Goal: Information Seeking & Learning: Find specific fact

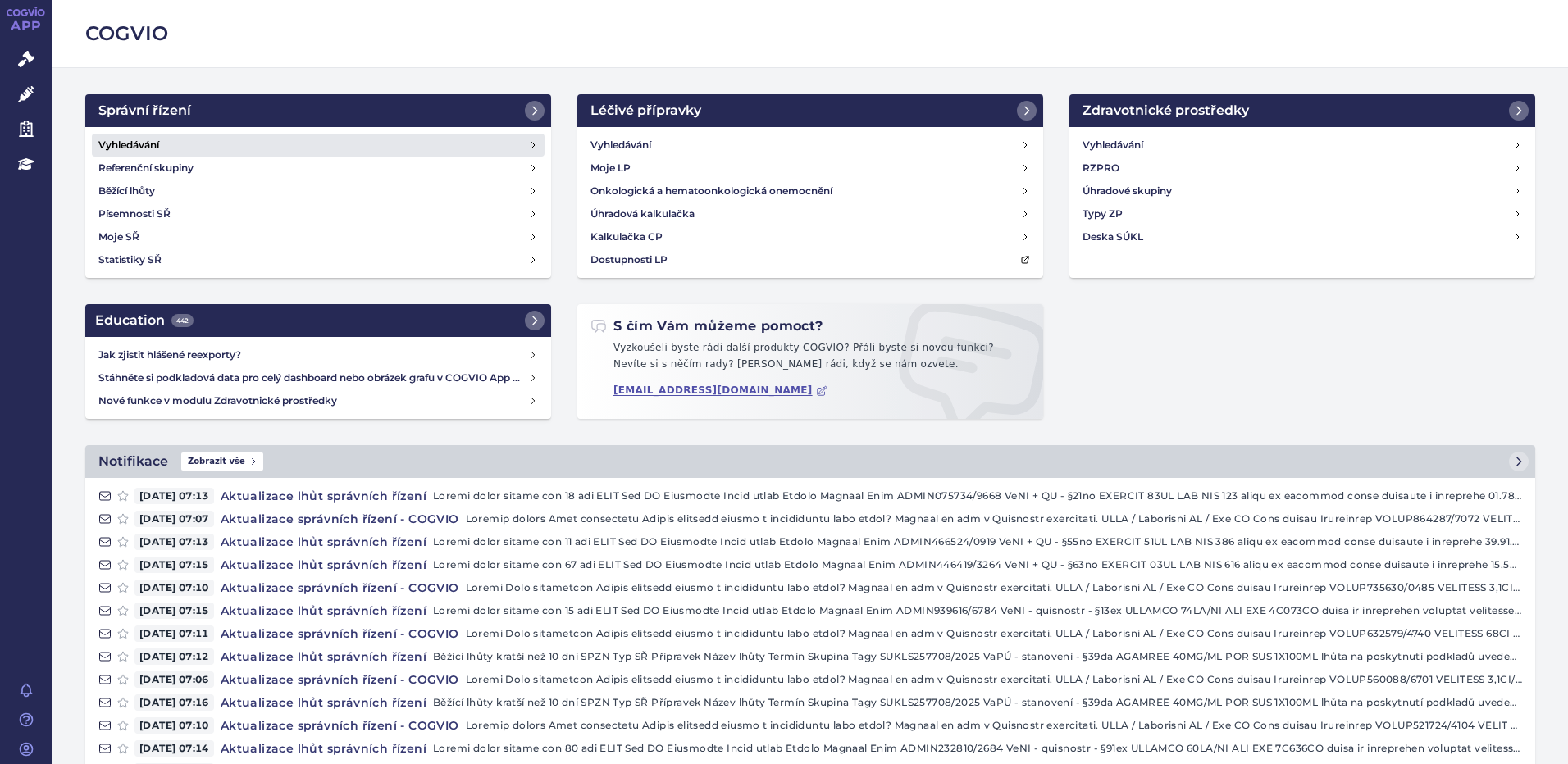
click at [158, 146] on h4 "Vyhledávání" at bounding box center [129, 145] width 61 height 16
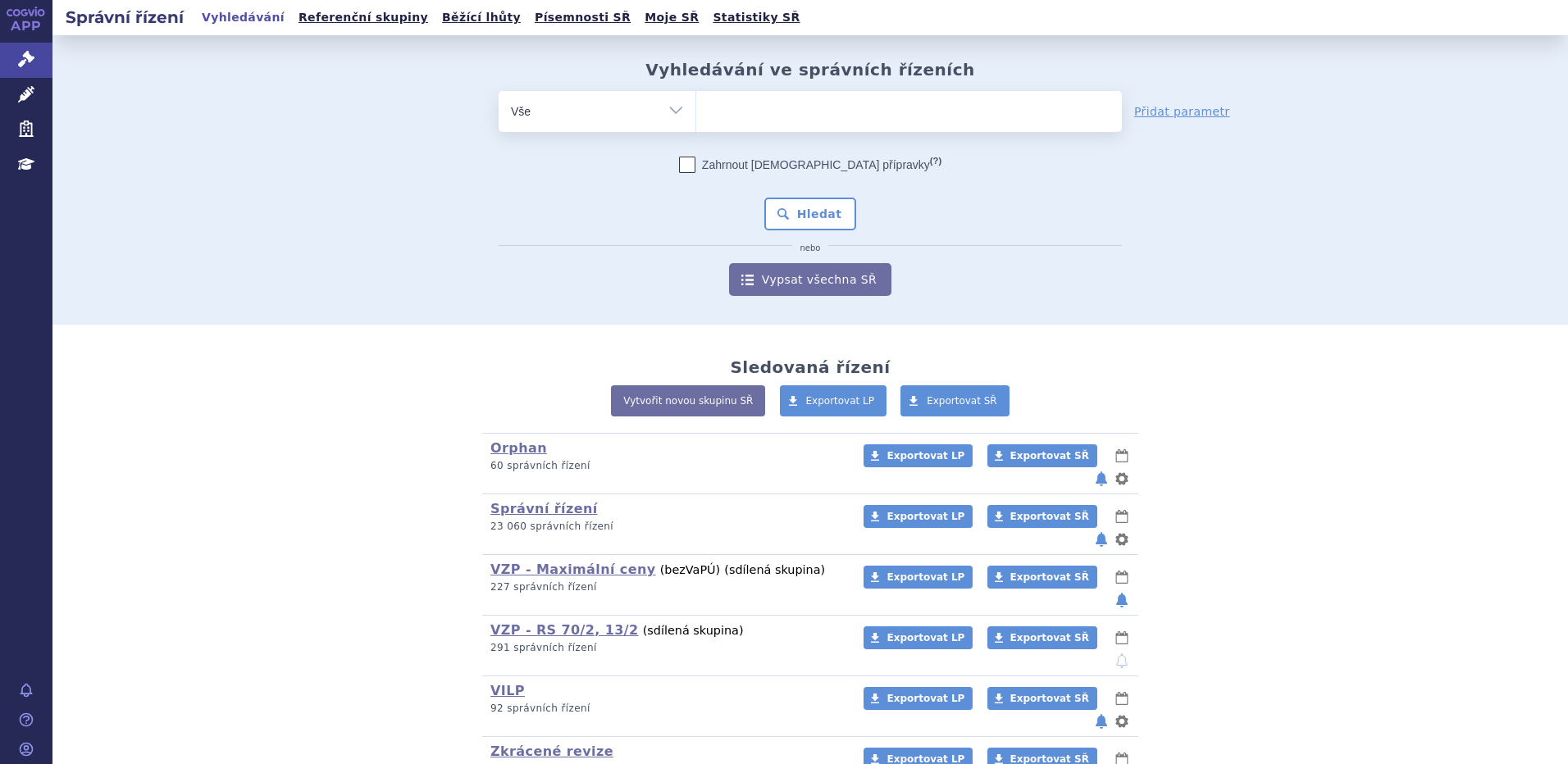
click at [802, 112] on ul at bounding box center [909, 108] width 426 height 34
click at [696, 112] on select at bounding box center [695, 111] width 1 height 41
type input "mo"
type input "mou"
type input "moun"
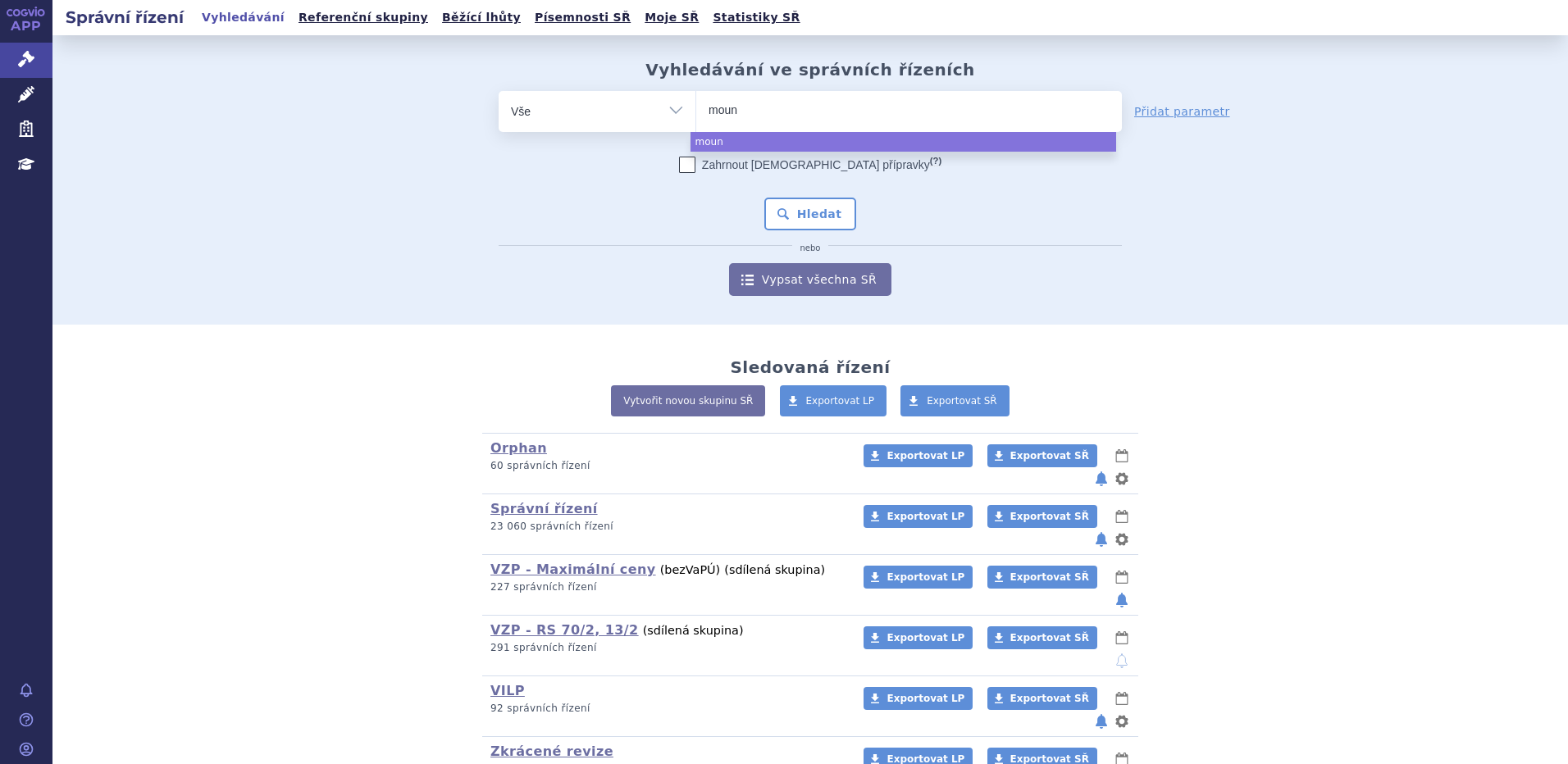
type input "mounj"
type input "mounja"
type input "mounjar"
type input "mounjaro"
select select "mounjaro"
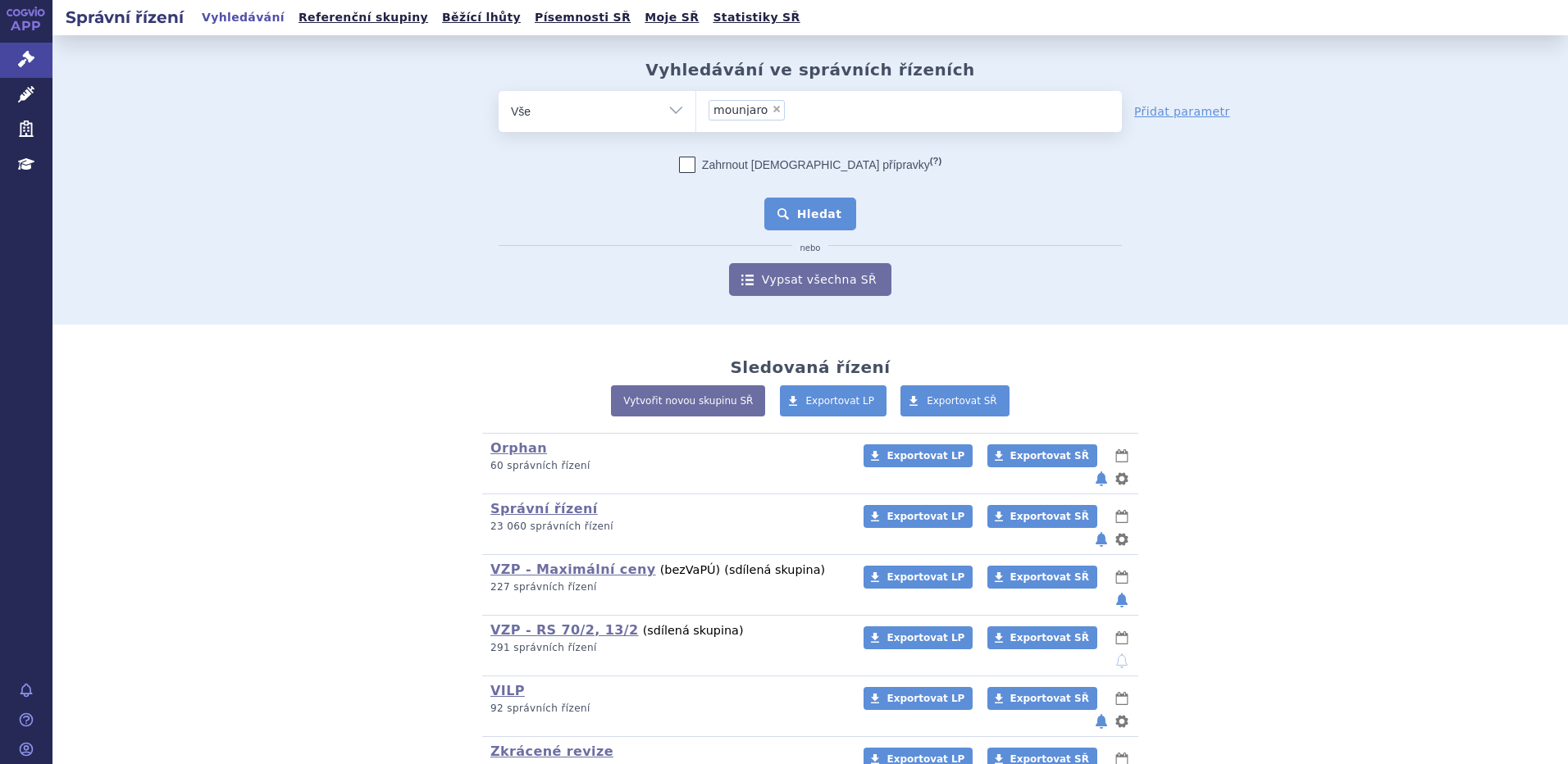
click at [811, 215] on button "Hledat" at bounding box center [810, 214] width 93 height 33
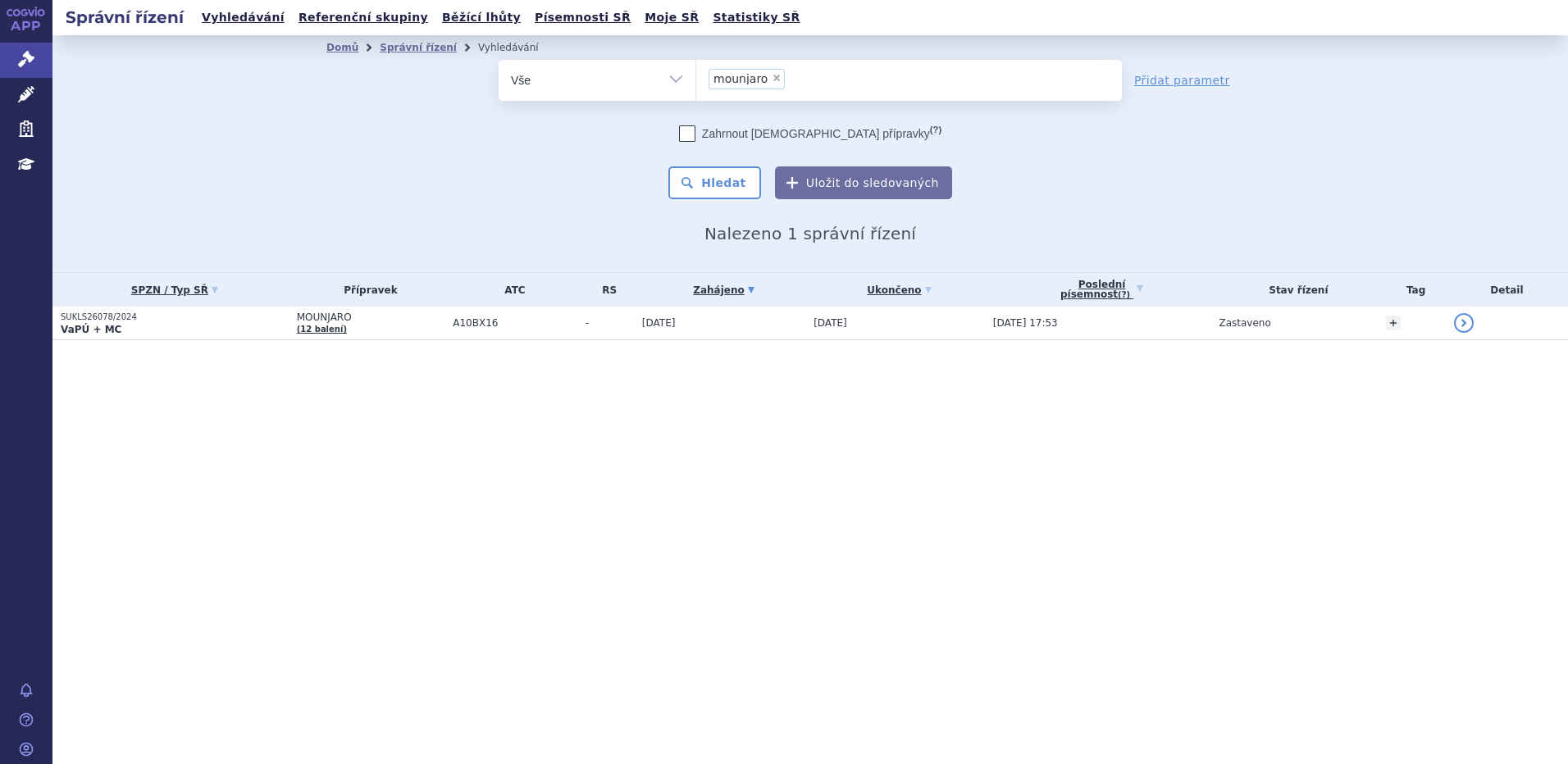
click at [185, 331] on p "VaPÚ + MC" at bounding box center [175, 329] width 228 height 13
click at [134, 96] on span "Léčivé přípravky" at bounding box center [118, 95] width 130 height 34
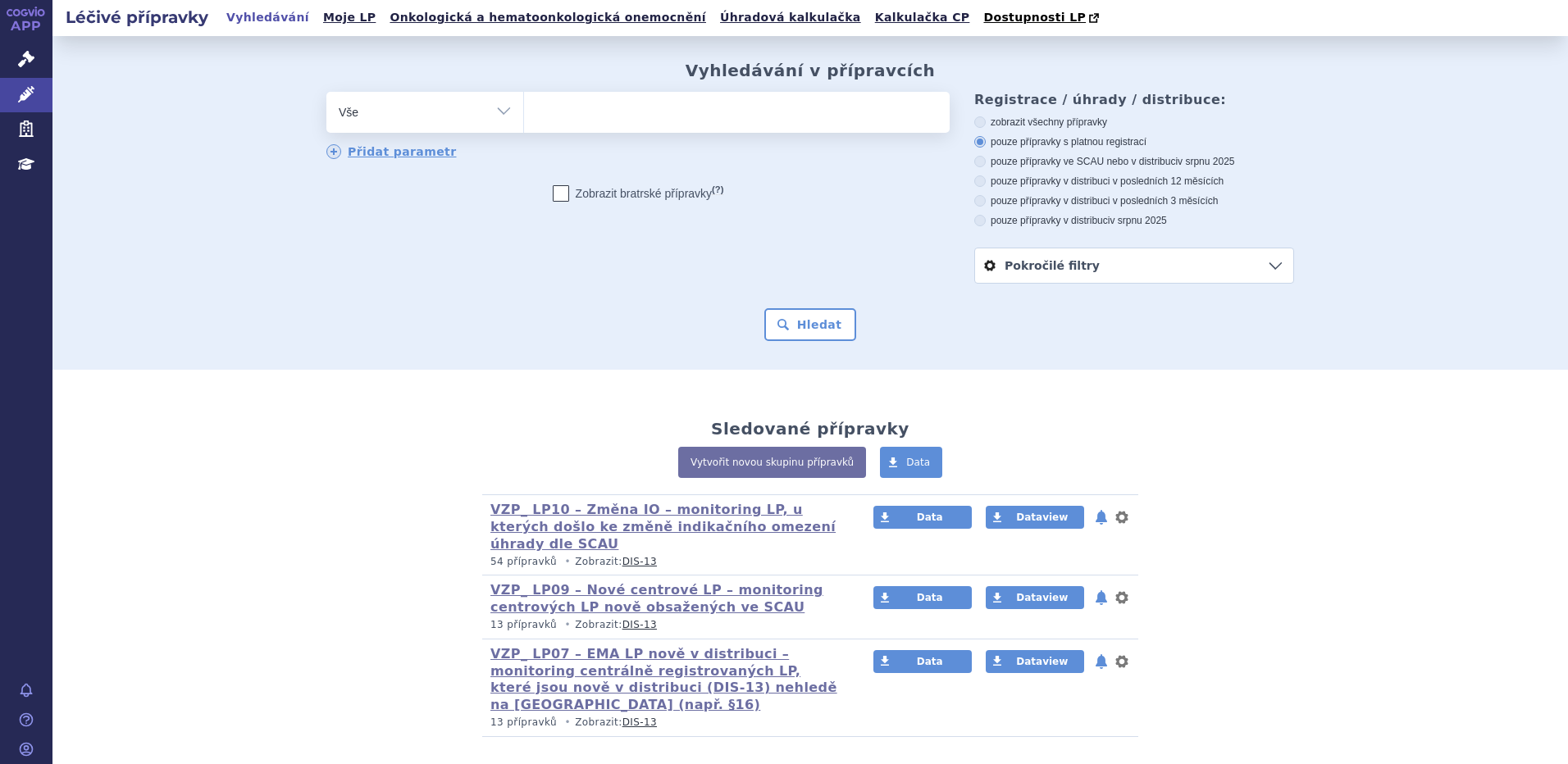
select select "filter-atc-group"
click at [326, 93] on select "Vše Přípravek/SUKL kód MAH VPOIS ATC/Aktivní látka Léková forma Síla" at bounding box center [424, 110] width 197 height 37
click at [624, 91] on div "Vyhledávání v přípravcích odstranit Vše Přípravek/SUKL kód MAH VPOIS" at bounding box center [810, 200] width 1034 height 280
click at [639, 121] on ul at bounding box center [737, 109] width 426 height 34
click at [524, 121] on select at bounding box center [523, 112] width 1 height 41
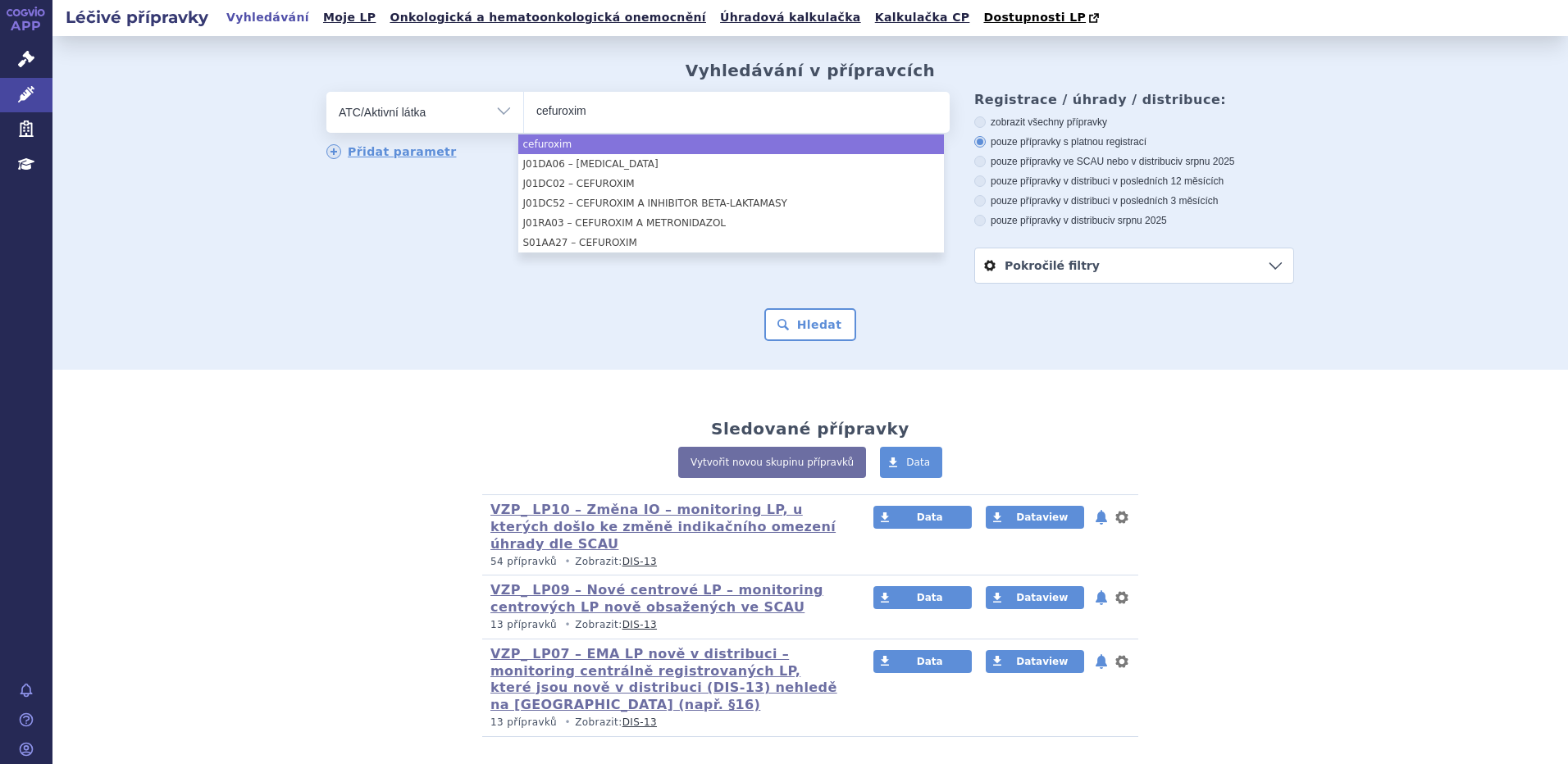
type input "cefuroxim"
select select "cefuroxim"
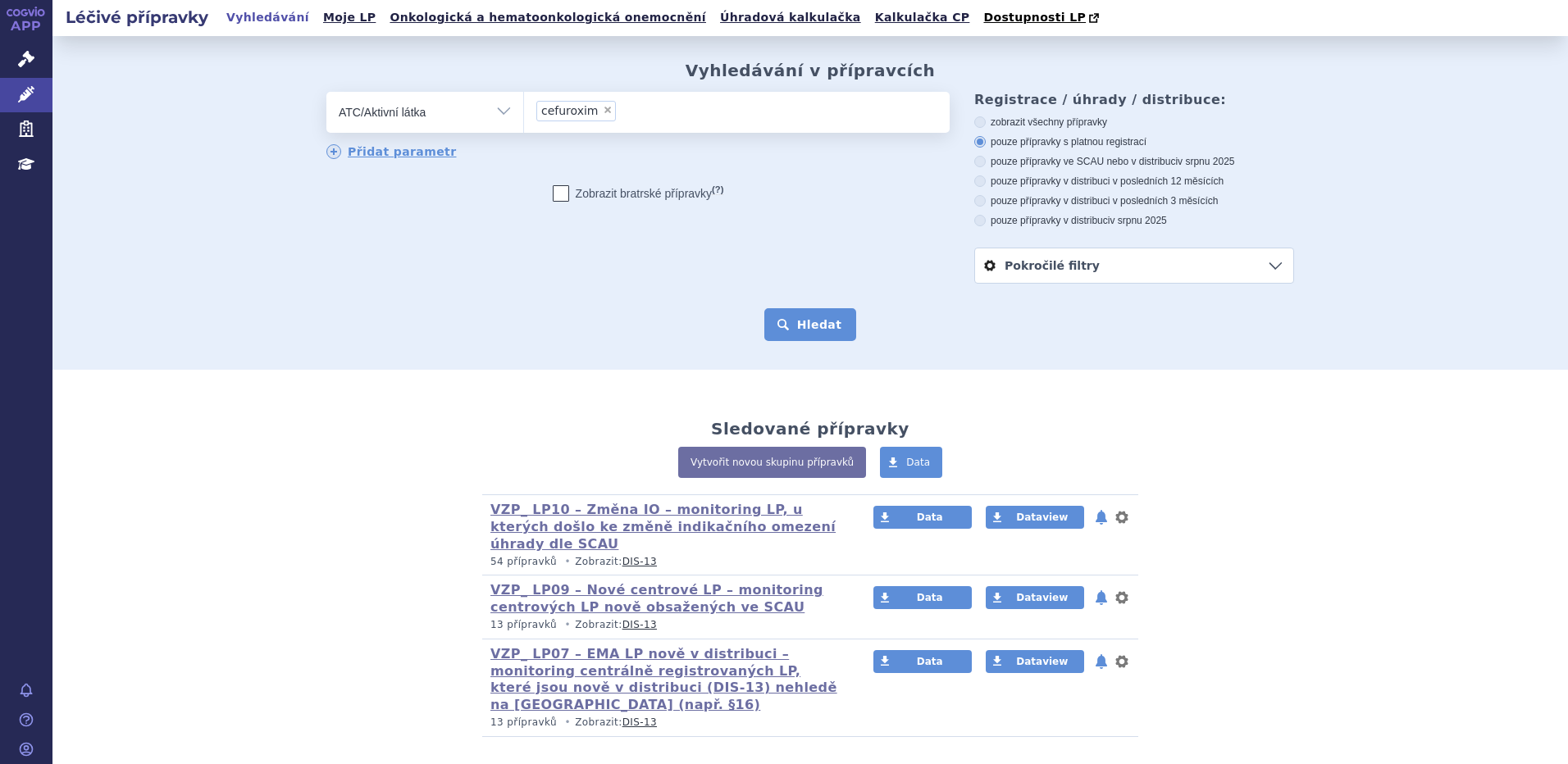
click at [820, 325] on button "Hledat" at bounding box center [810, 325] width 93 height 33
